Goal: Download file/media

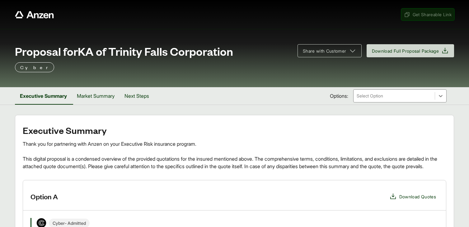
click at [422, 13] on span "Get Shareable Link" at bounding box center [428, 14] width 48 height 7
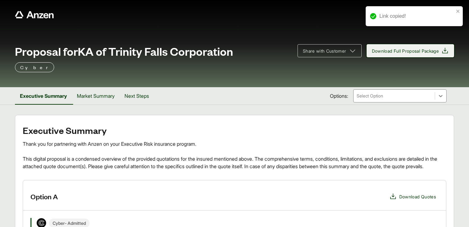
click at [412, 52] on span "Download Full Proposal Package" at bounding box center [405, 51] width 67 height 7
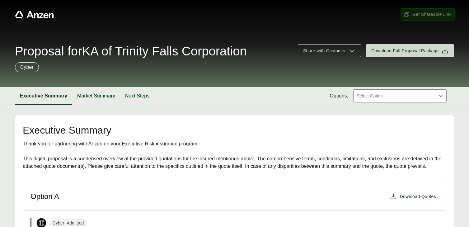
click at [419, 15] on span "Get Shareable Link" at bounding box center [428, 14] width 48 height 7
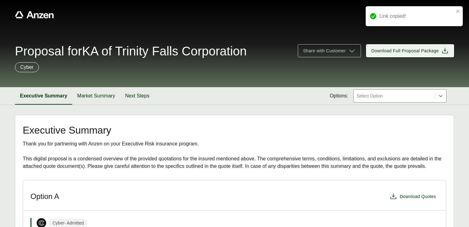
click at [407, 50] on span "Download Full Proposal Package" at bounding box center [405, 51] width 68 height 7
